Goal: Information Seeking & Learning: Learn about a topic

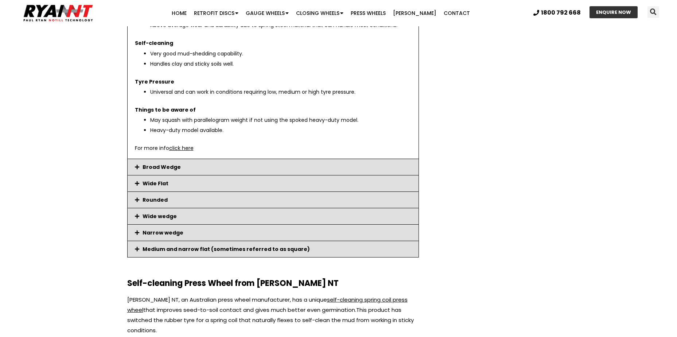
scroll to position [1276, 0]
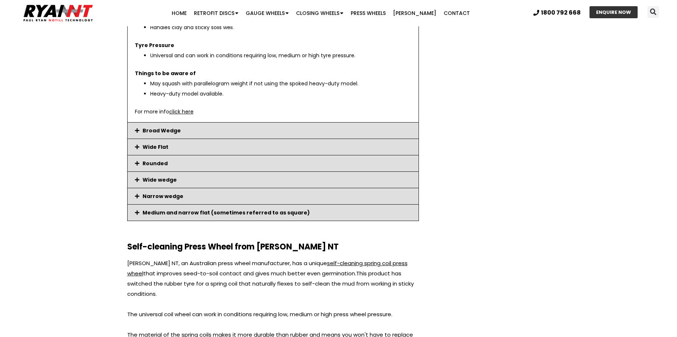
click at [136, 195] on icon at bounding box center [137, 196] width 4 height 5
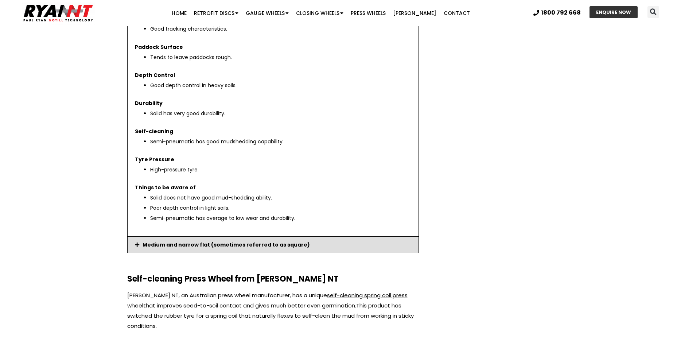
scroll to position [1240, 0]
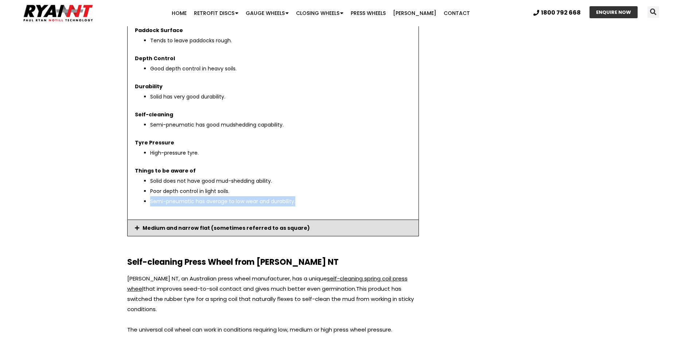
drag, startPoint x: 284, startPoint y: 201, endPoint x: 137, endPoint y: 209, distance: 146.5
click at [137, 209] on div "Common Variations Available in semi-pneumatic, semi-solid and solid. 2”-55mm ov…" at bounding box center [273, 18] width 291 height 404
click at [61, 224] on section "Press Wheel Tyre Pressure - Your Options When selecting a press wheel tyre, ens…" at bounding box center [338, 134] width 677 height 2624
click at [136, 228] on icon at bounding box center [137, 227] width 4 height 5
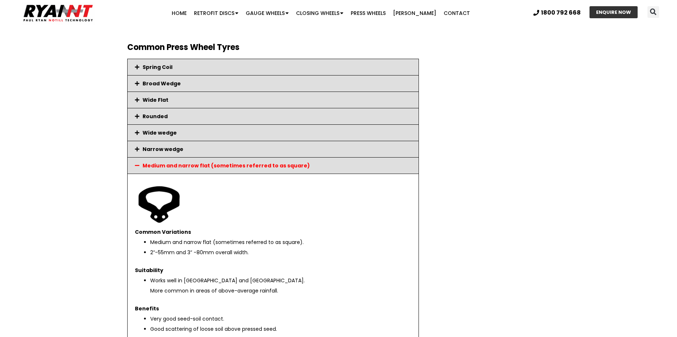
scroll to position [875, 0]
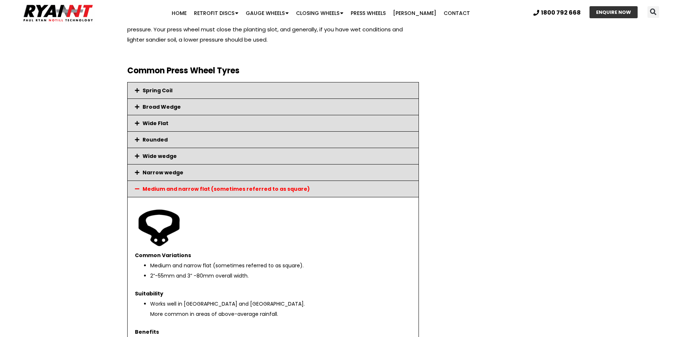
click at [135, 156] on icon at bounding box center [137, 156] width 4 height 5
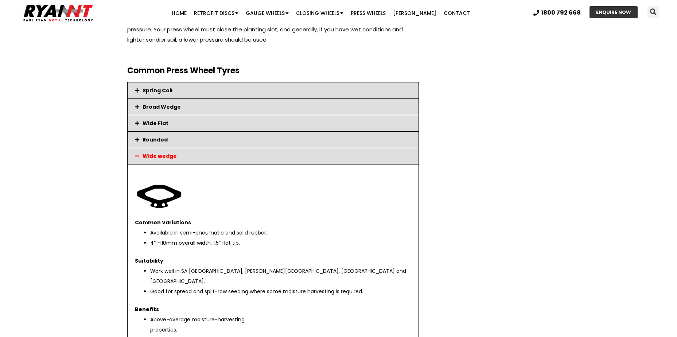
click at [136, 140] on icon at bounding box center [137, 139] width 4 height 5
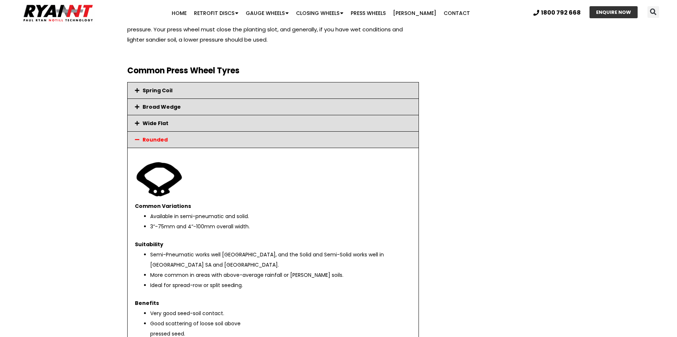
click at [137, 123] on icon at bounding box center [137, 123] width 4 height 5
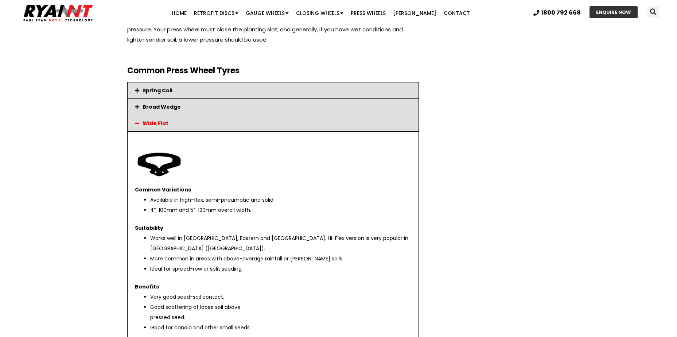
click at [139, 108] on icon at bounding box center [137, 106] width 4 height 5
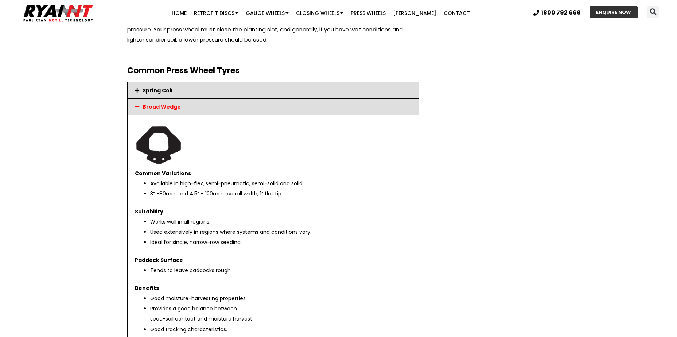
click at [137, 91] on icon at bounding box center [137, 90] width 4 height 5
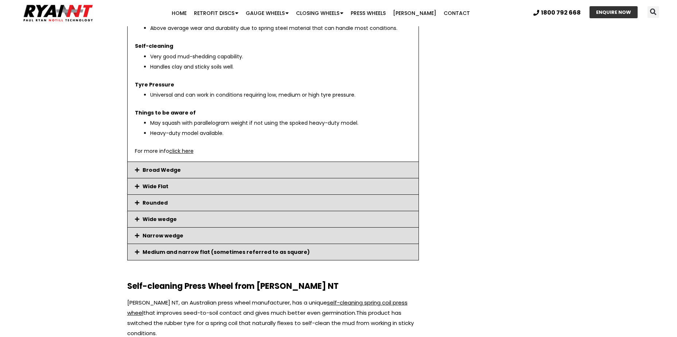
scroll to position [1240, 0]
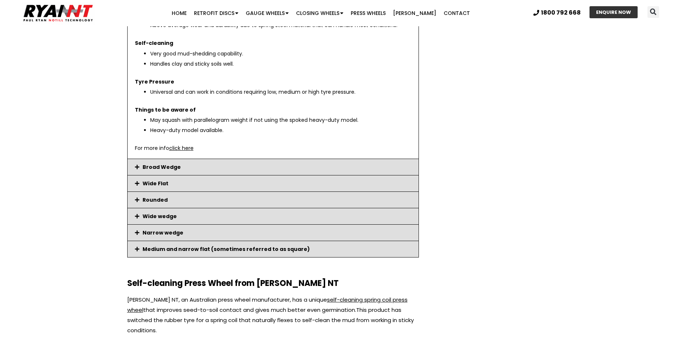
click at [138, 233] on icon at bounding box center [137, 232] width 4 height 5
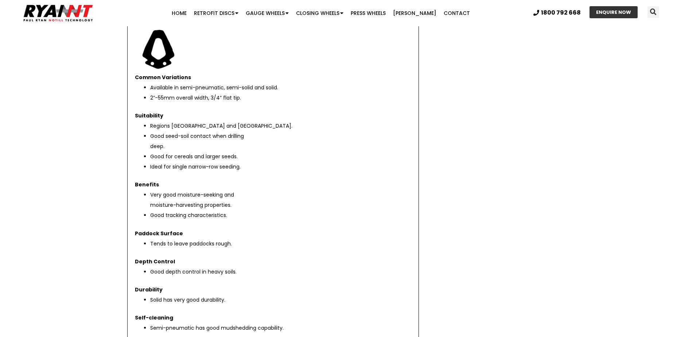
scroll to position [1021, 0]
